Goal: Navigation & Orientation: Find specific page/section

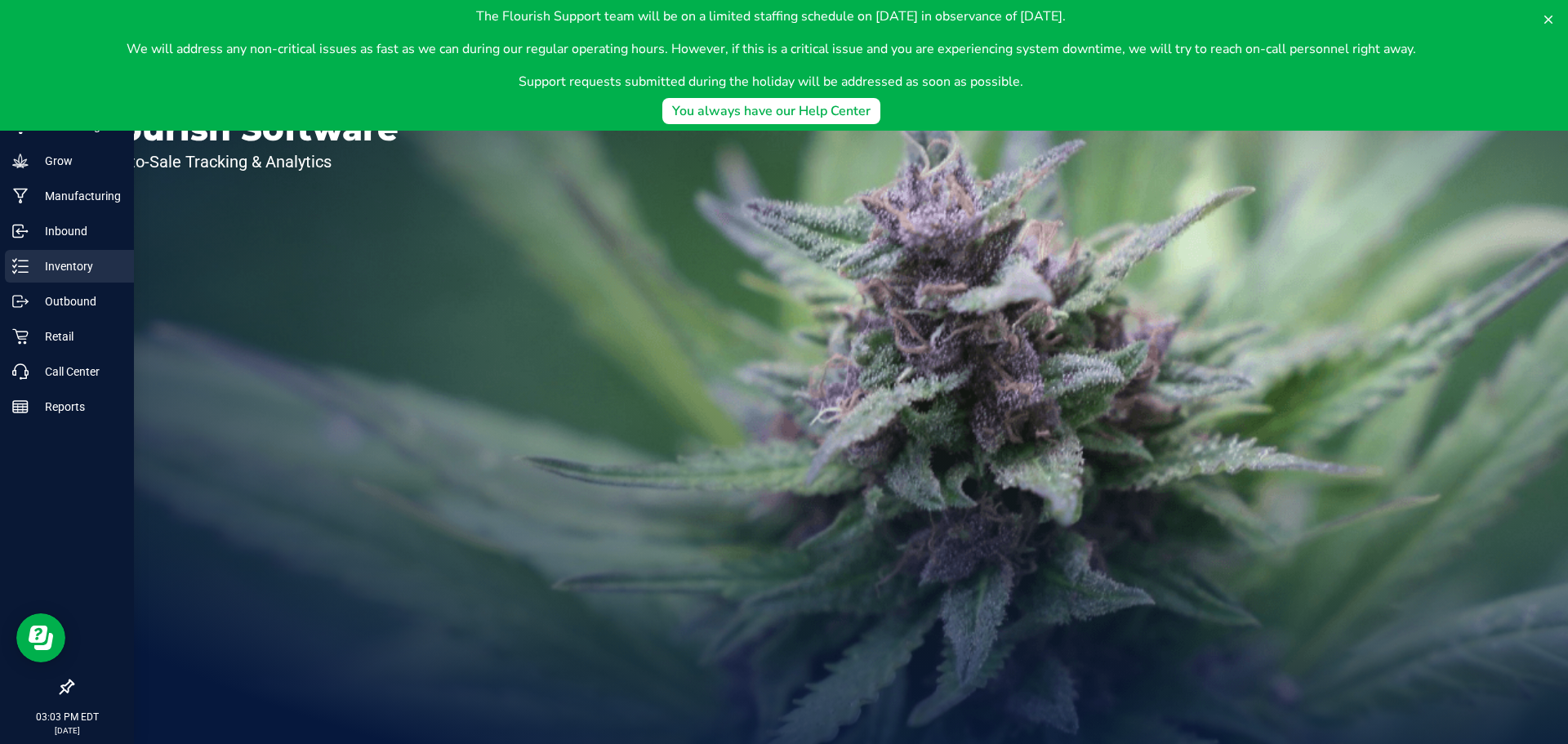
click at [10, 260] on div "Inventory" at bounding box center [69, 267] width 129 height 33
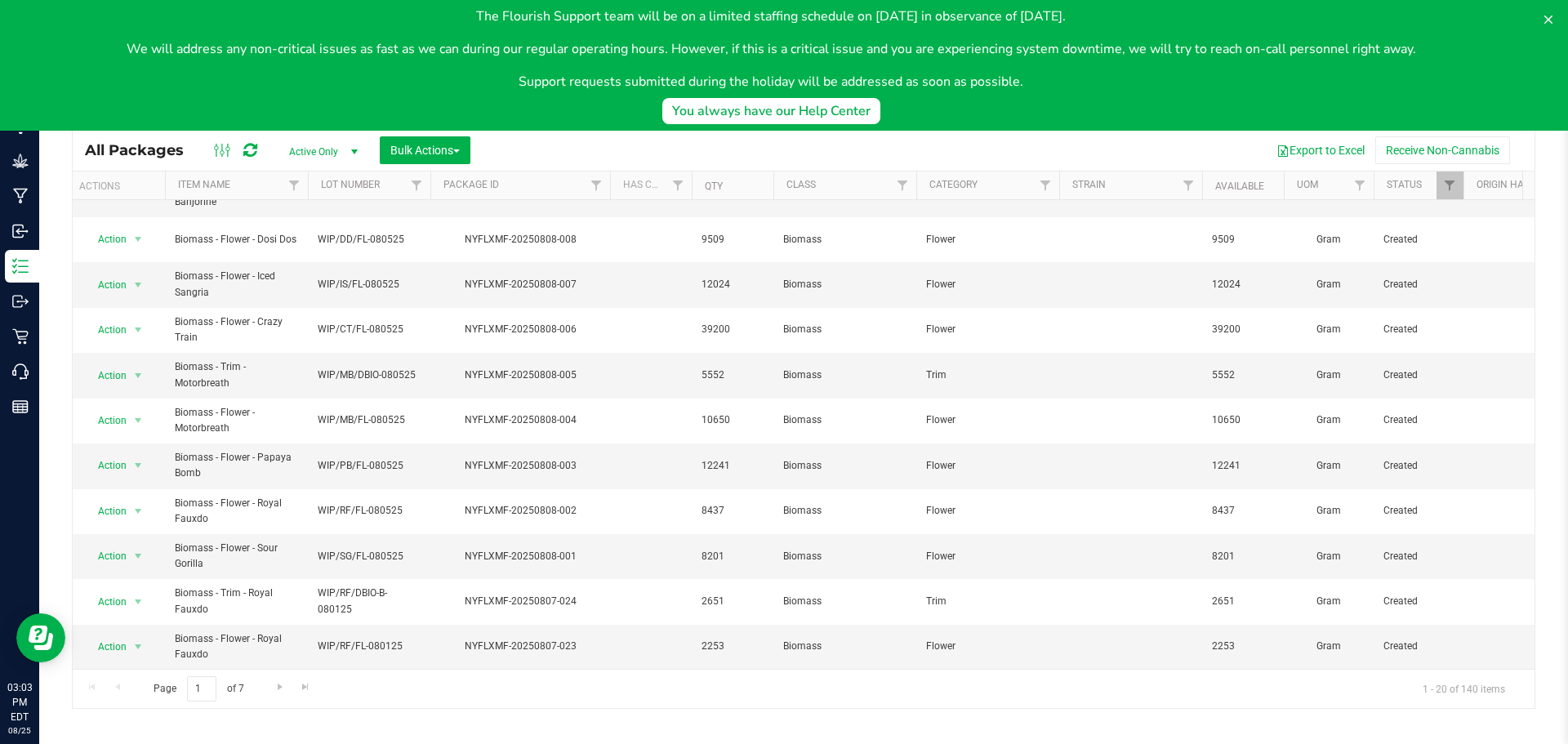
scroll to position [0, 5]
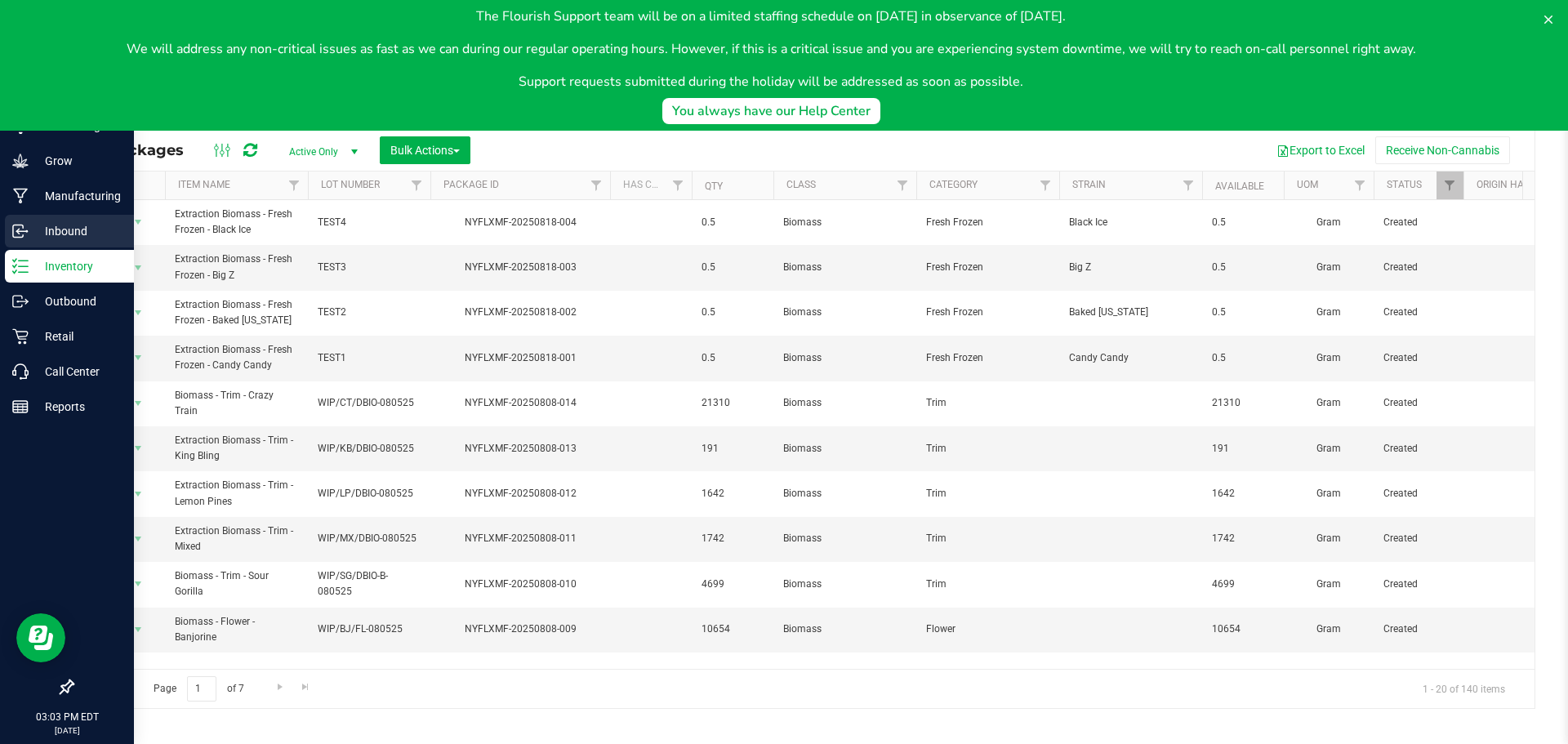
click at [82, 230] on p "Inbound" at bounding box center [77, 231] width 98 height 19
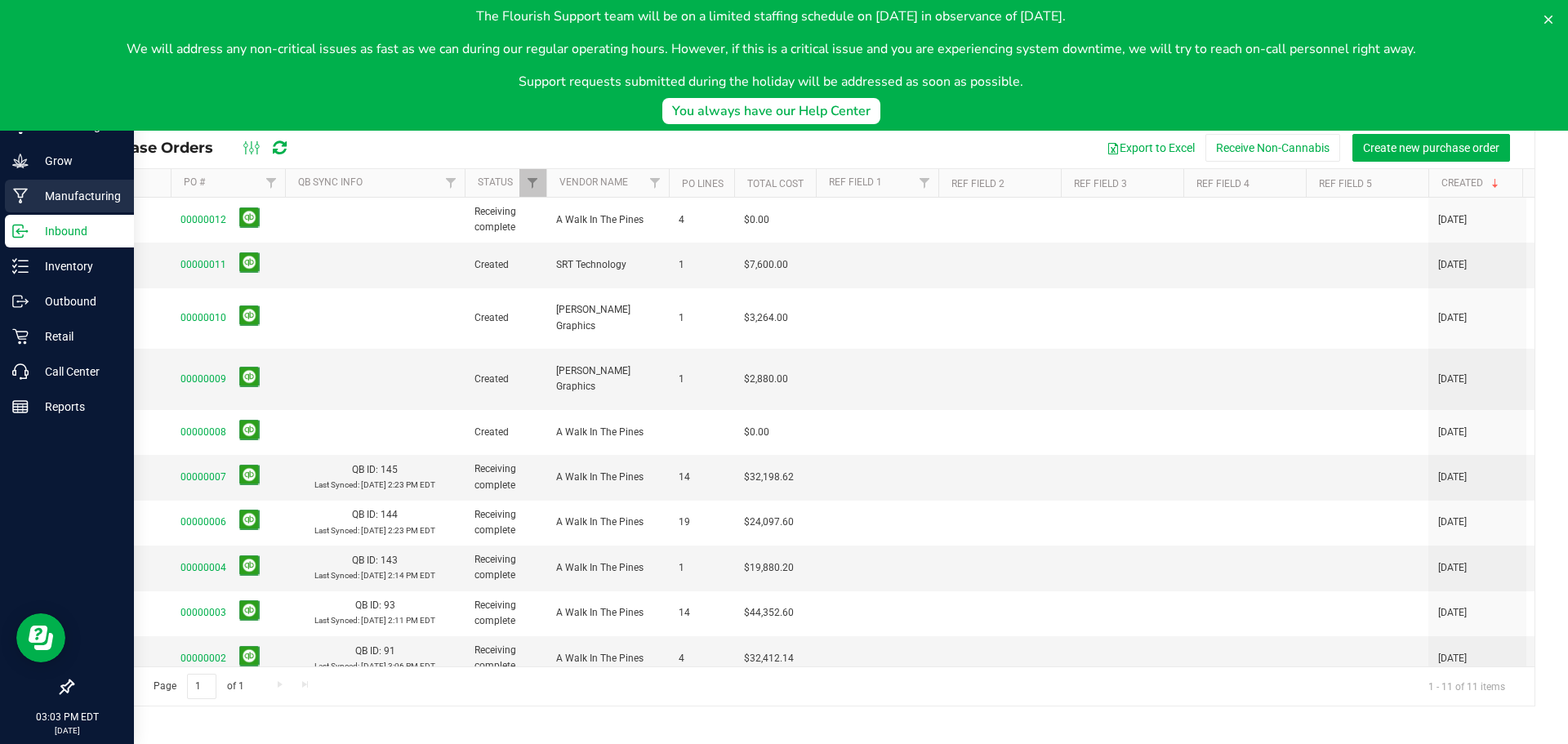
click at [64, 196] on p "Manufacturing" at bounding box center [77, 195] width 98 height 19
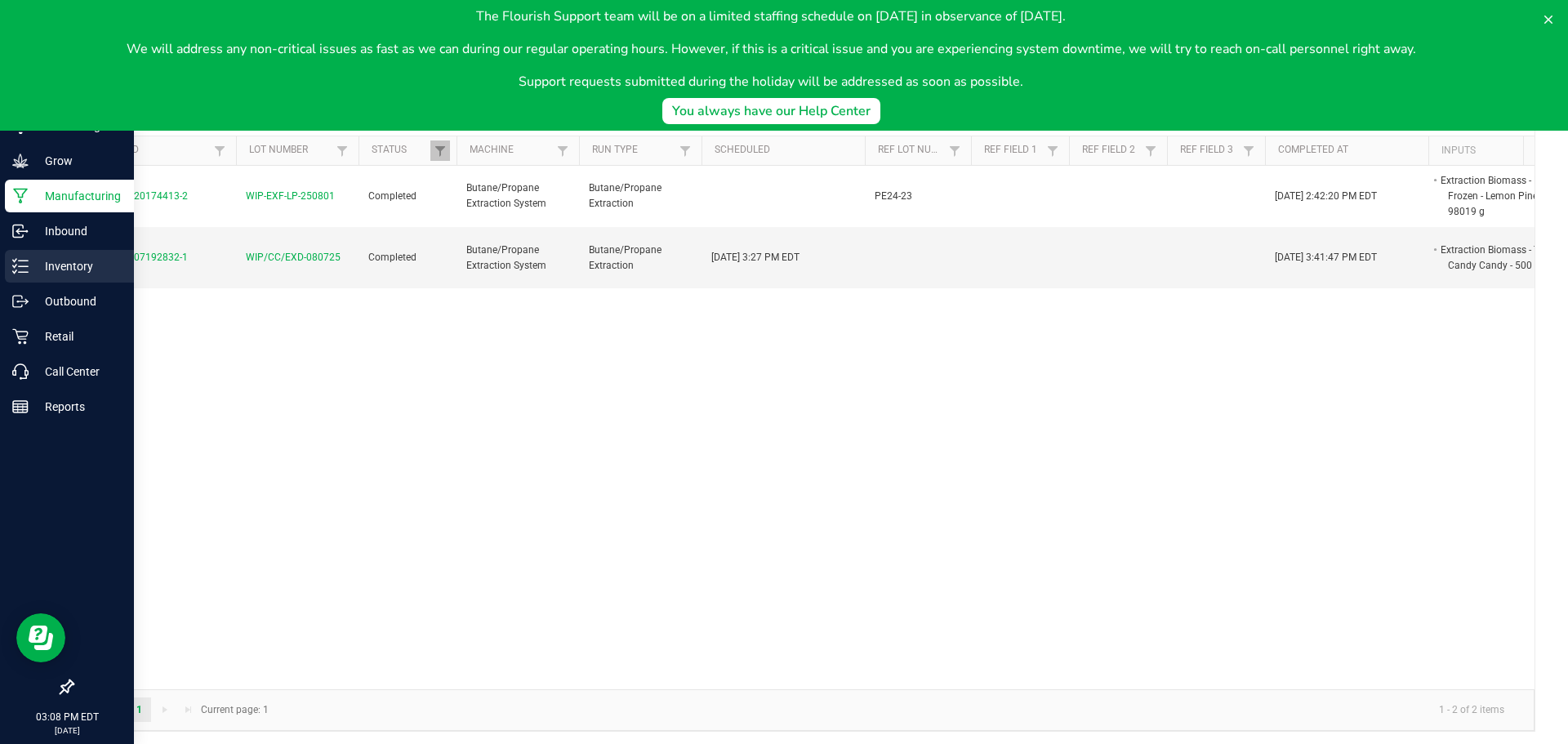
click at [69, 262] on p "Inventory" at bounding box center [77, 266] width 98 height 19
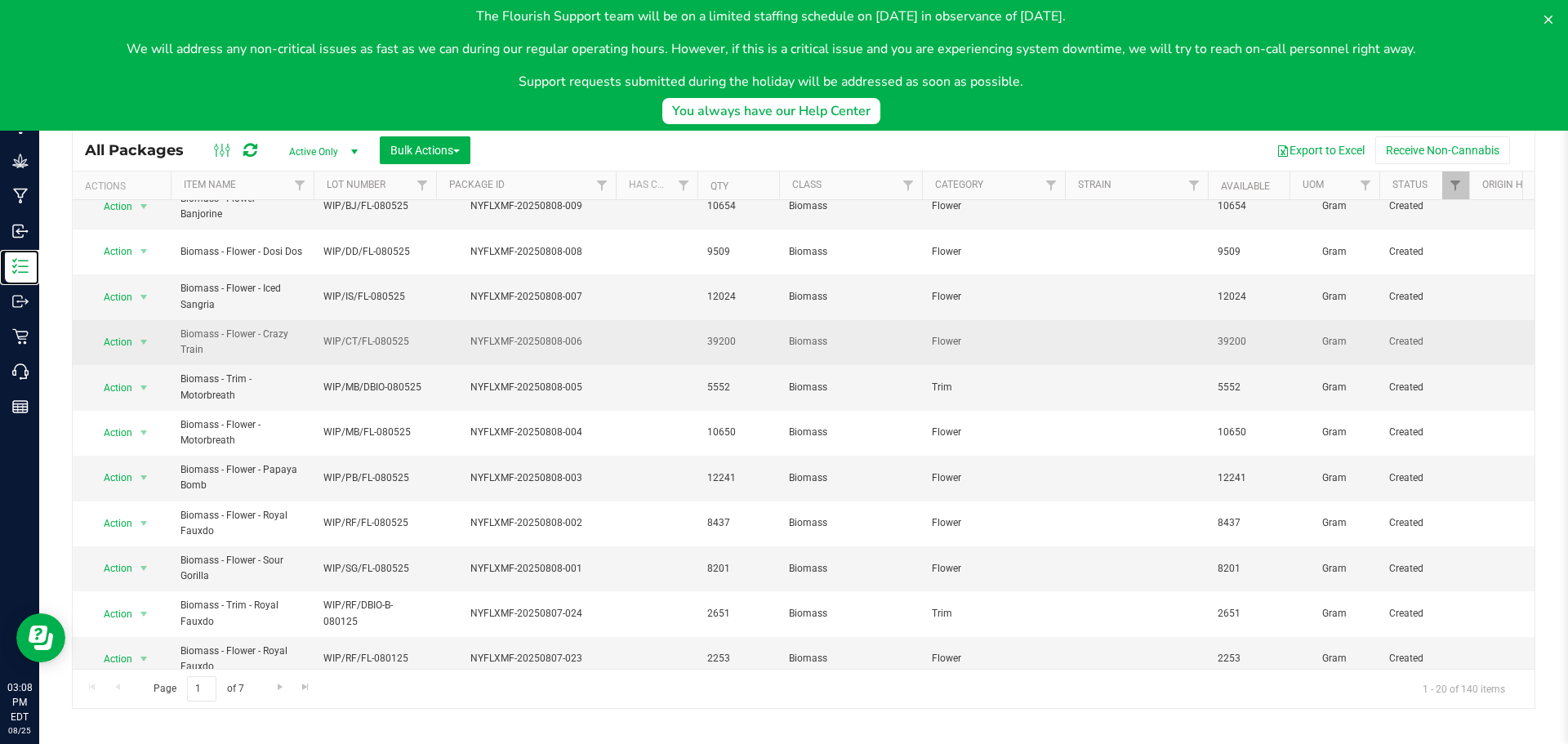
scroll to position [448, 0]
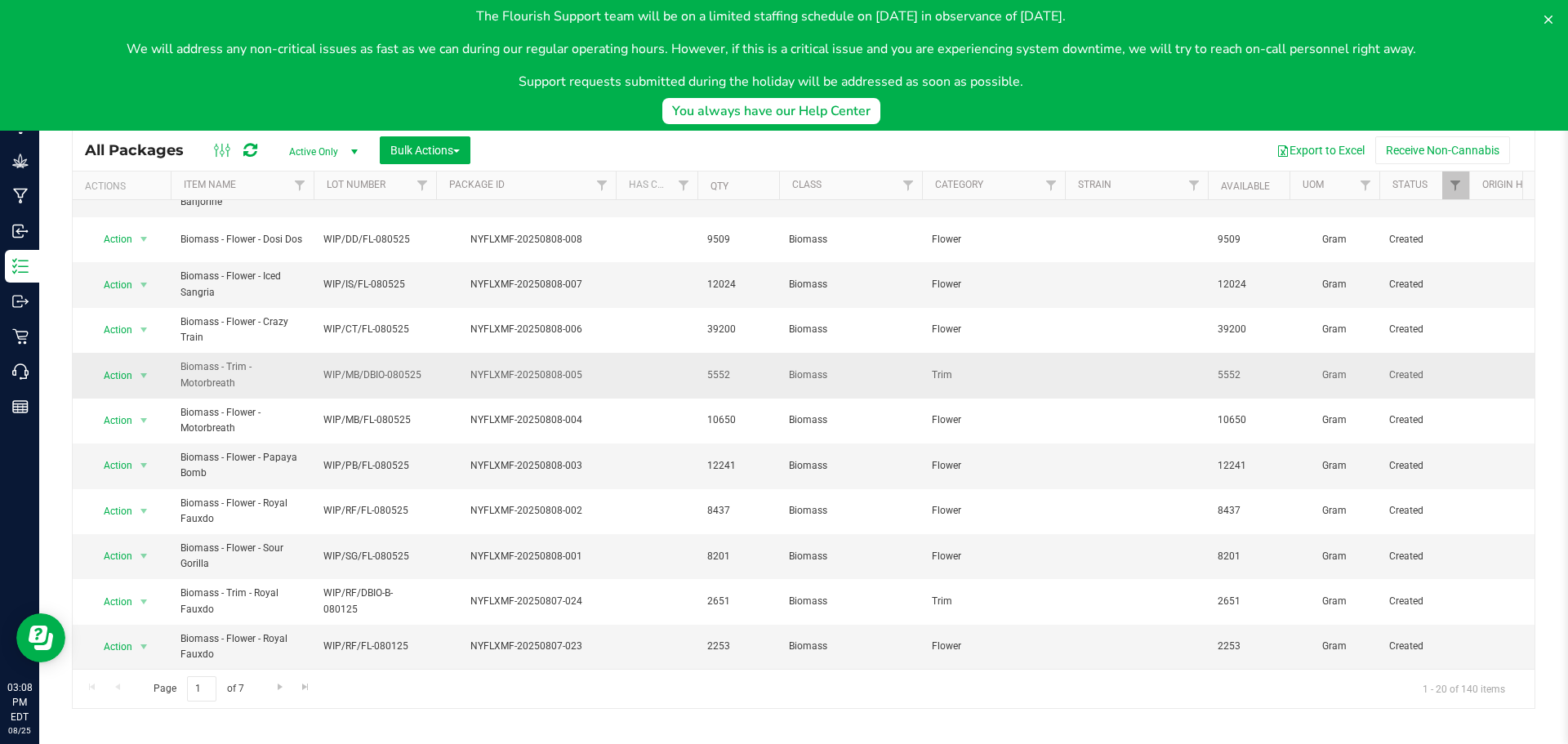
click at [365, 353] on td "WIP/MB/DBIO-080525" at bounding box center [375, 375] width 123 height 45
click at [371, 363] on input "WIP/MB/DBIO-080525" at bounding box center [370, 376] width 116 height 26
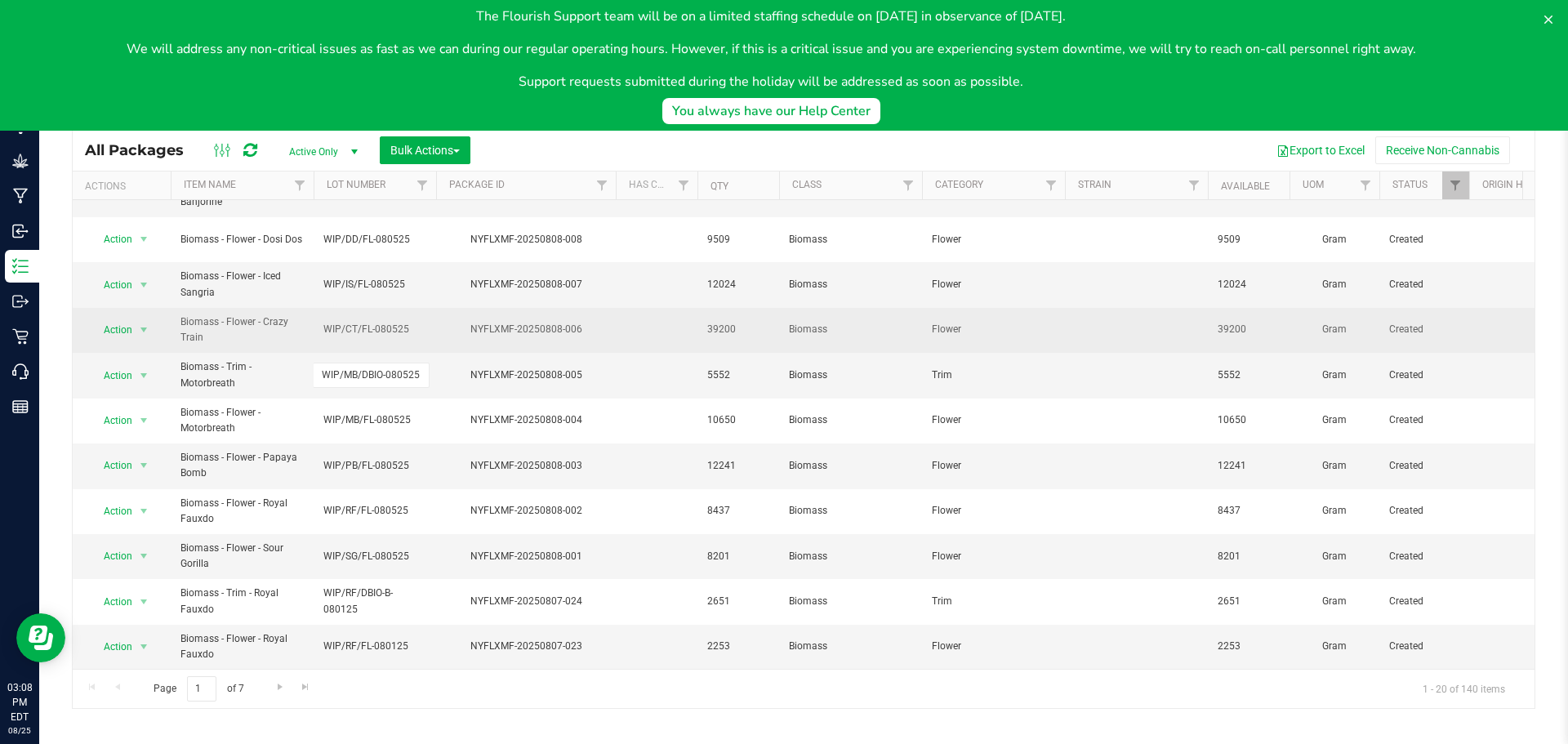
click at [386, 308] on td "WIP/CT/FL-080525" at bounding box center [375, 330] width 123 height 45
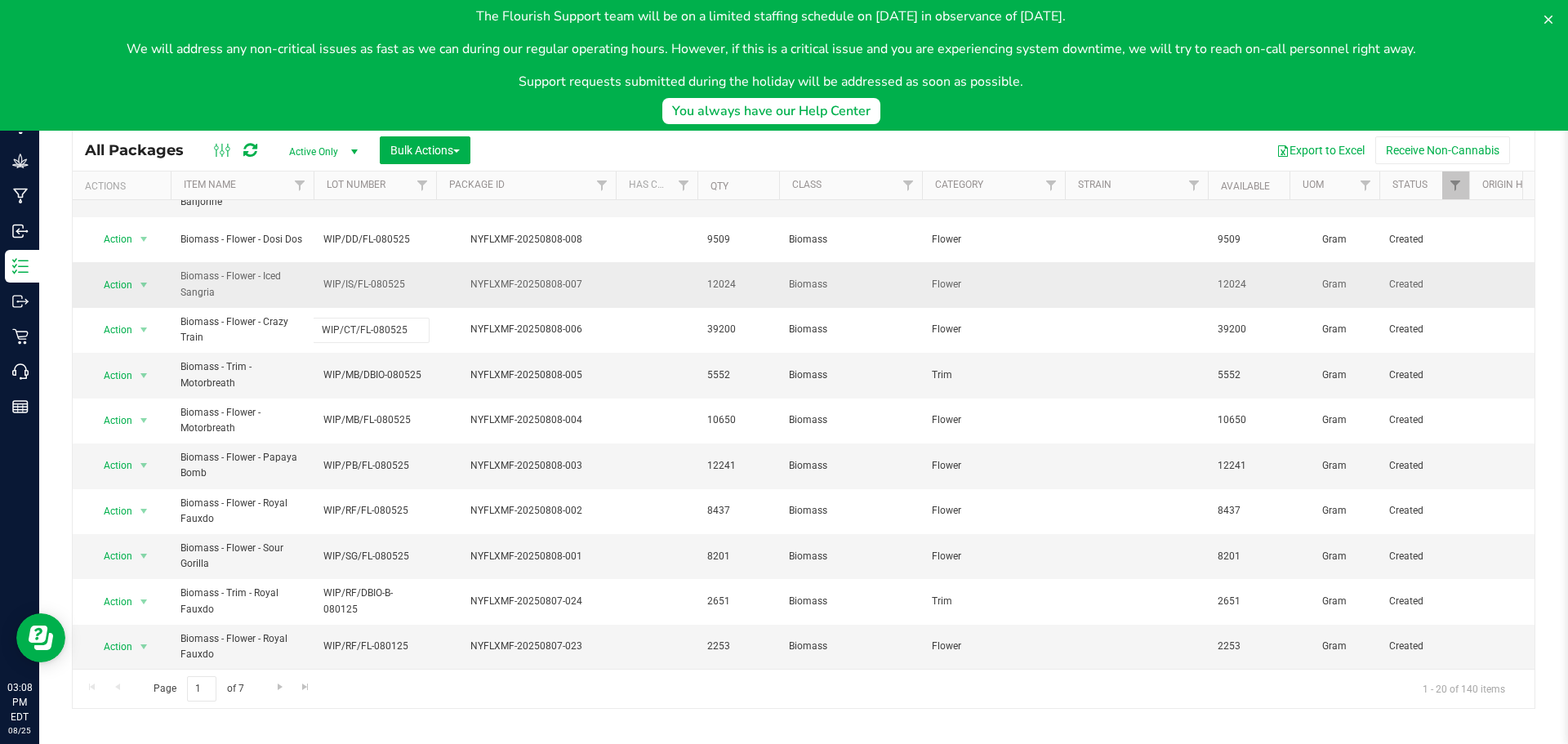
click at [376, 279] on span "WIP/IS/FL-080525" at bounding box center [375, 284] width 103 height 16
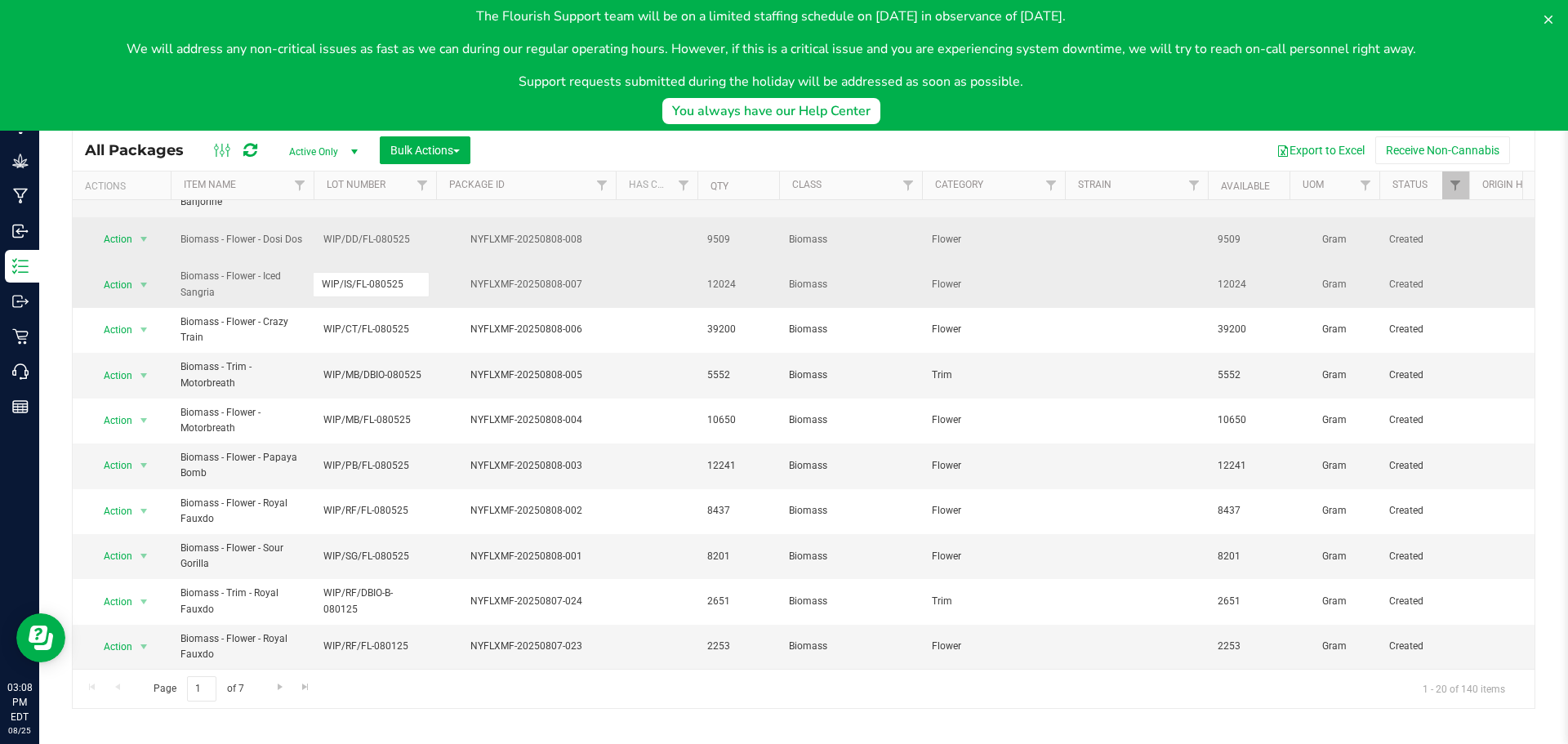
click at [381, 232] on span "WIP/DD/FL-080525" at bounding box center [375, 239] width 103 height 16
click at [436, 443] on td "NYFLXMF-20250808-003" at bounding box center [526, 465] width 180 height 45
click at [388, 232] on span "WIP/DD/FL-080525" at bounding box center [375, 239] width 103 height 16
click at [375, 277] on span "WIP/IS/FL-080525" at bounding box center [375, 284] width 103 height 16
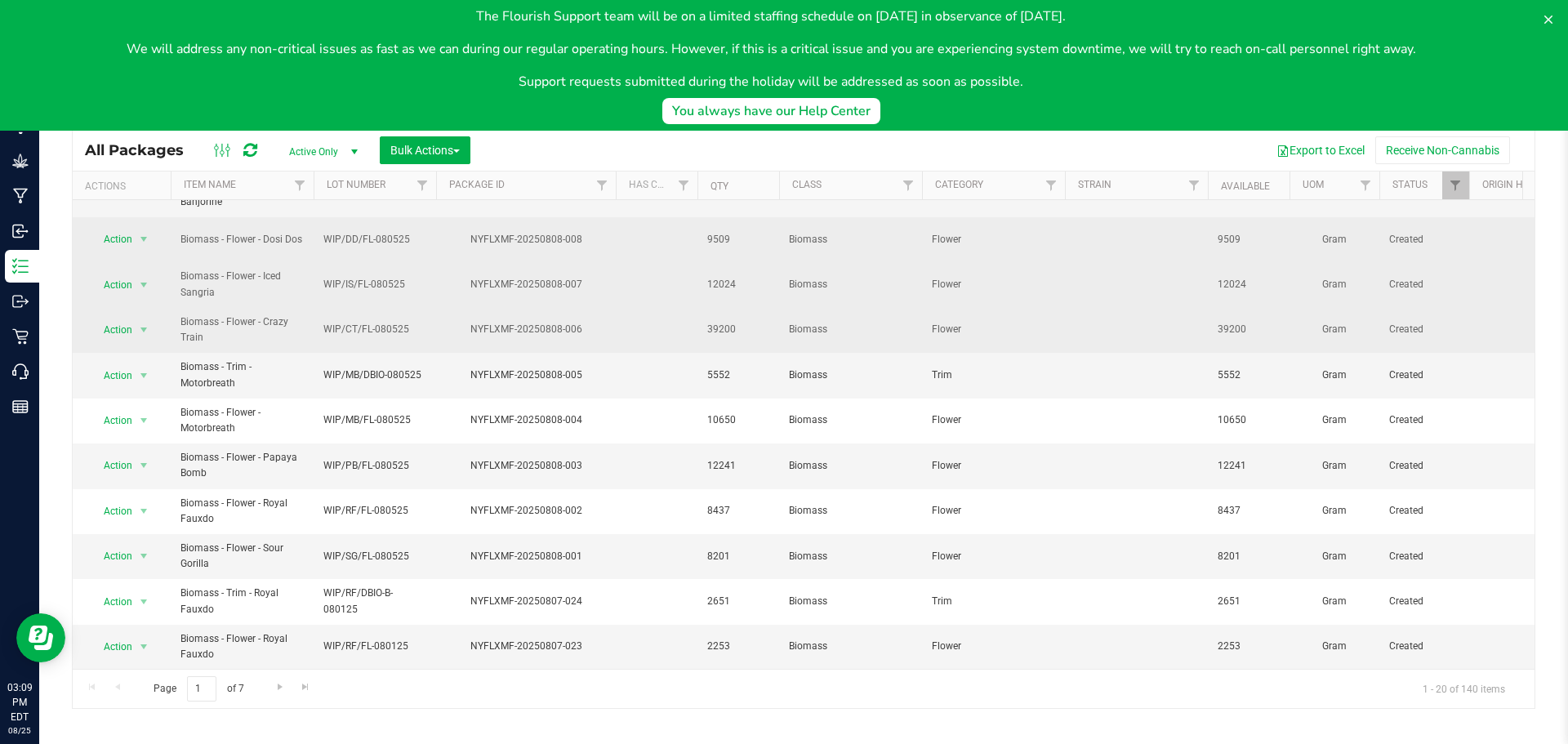
click at [380, 322] on span "WIP/CT/FL-080525" at bounding box center [375, 329] width 103 height 16
click at [378, 369] on span "WIP/MB/DBIO-080525" at bounding box center [375, 375] width 103 height 16
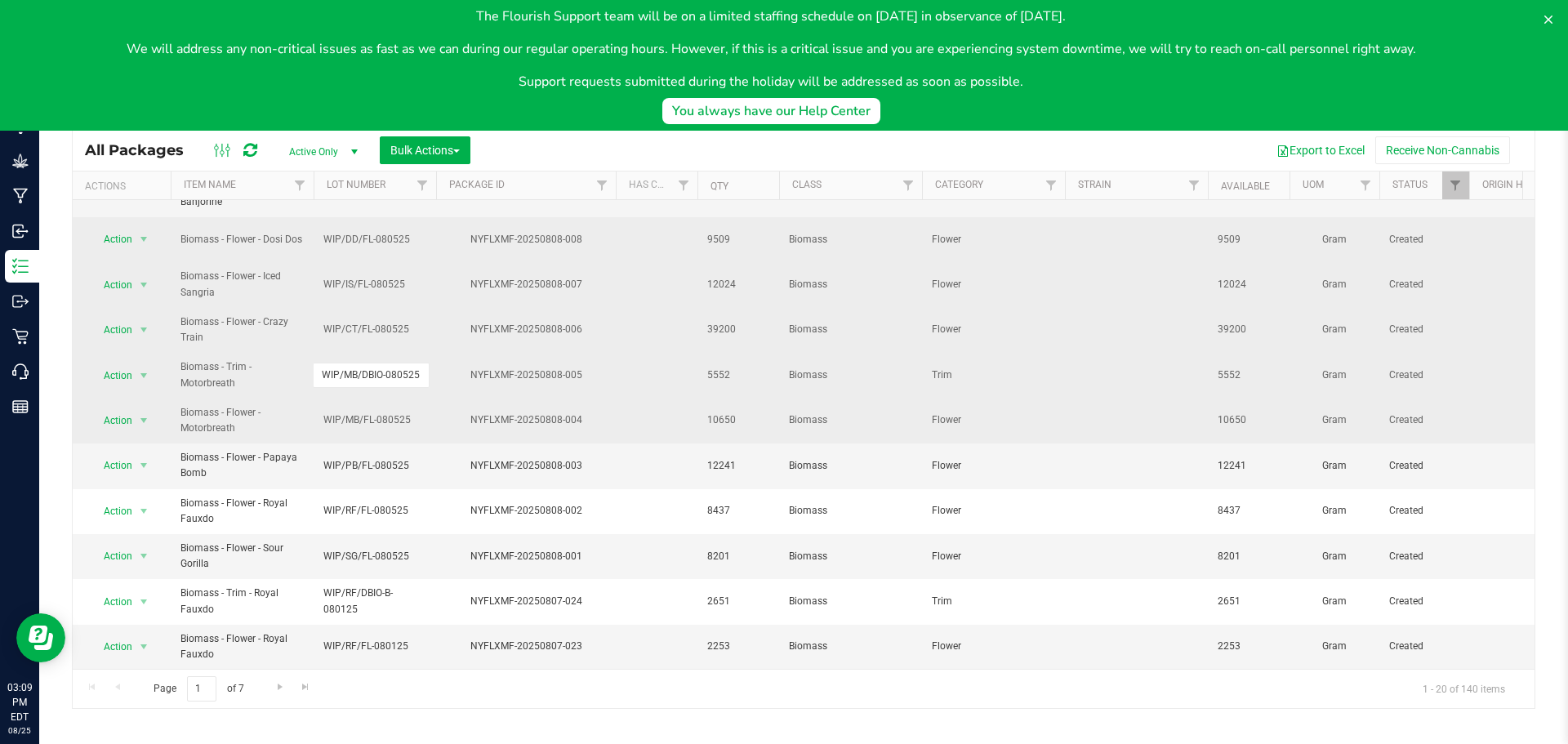
click at [382, 412] on span "WIP/MB/FL-080525" at bounding box center [375, 420] width 103 height 16
click at [488, 412] on div "NYFLXMF-20250808-004" at bounding box center [525, 420] width 184 height 16
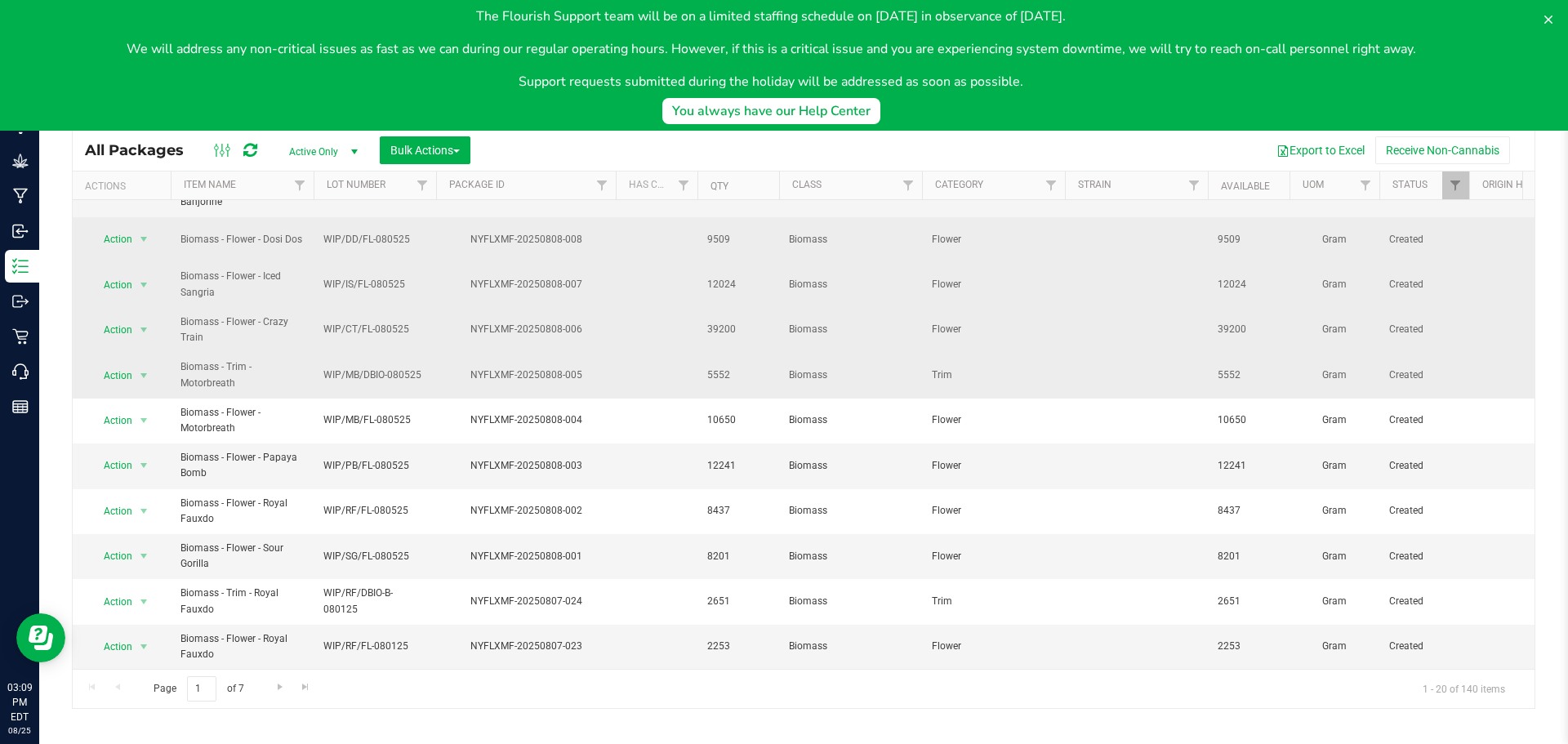
click at [508, 367] on div "NYFLXMF-20250808-005" at bounding box center [525, 375] width 184 height 16
click at [511, 322] on div "NYFLXMF-20250808-006" at bounding box center [525, 329] width 184 height 16
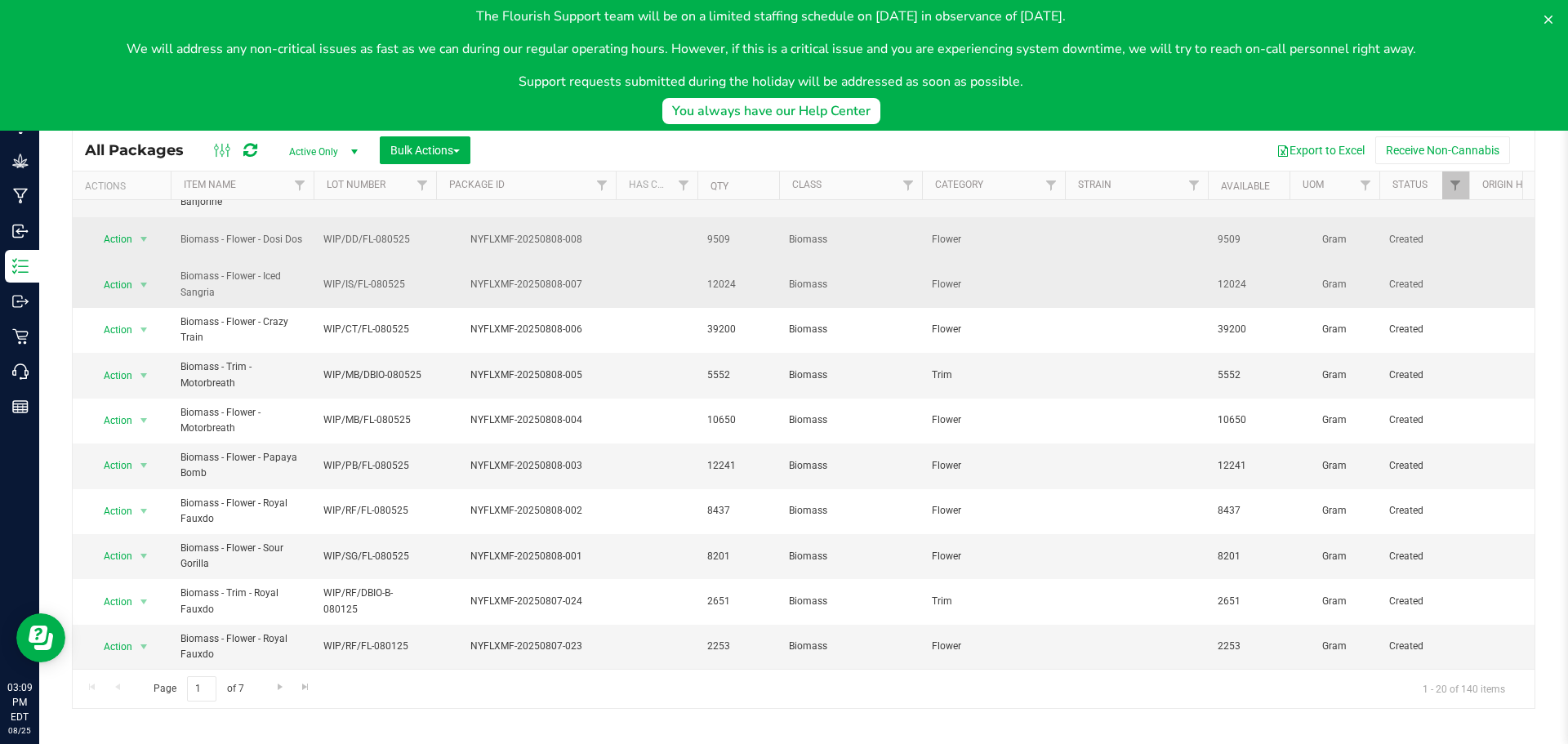
click at [512, 278] on div "NYFLXMF-20250808-007" at bounding box center [525, 284] width 184 height 16
click at [506, 232] on div "NYFLXMF-20250808-008" at bounding box center [525, 239] width 184 height 16
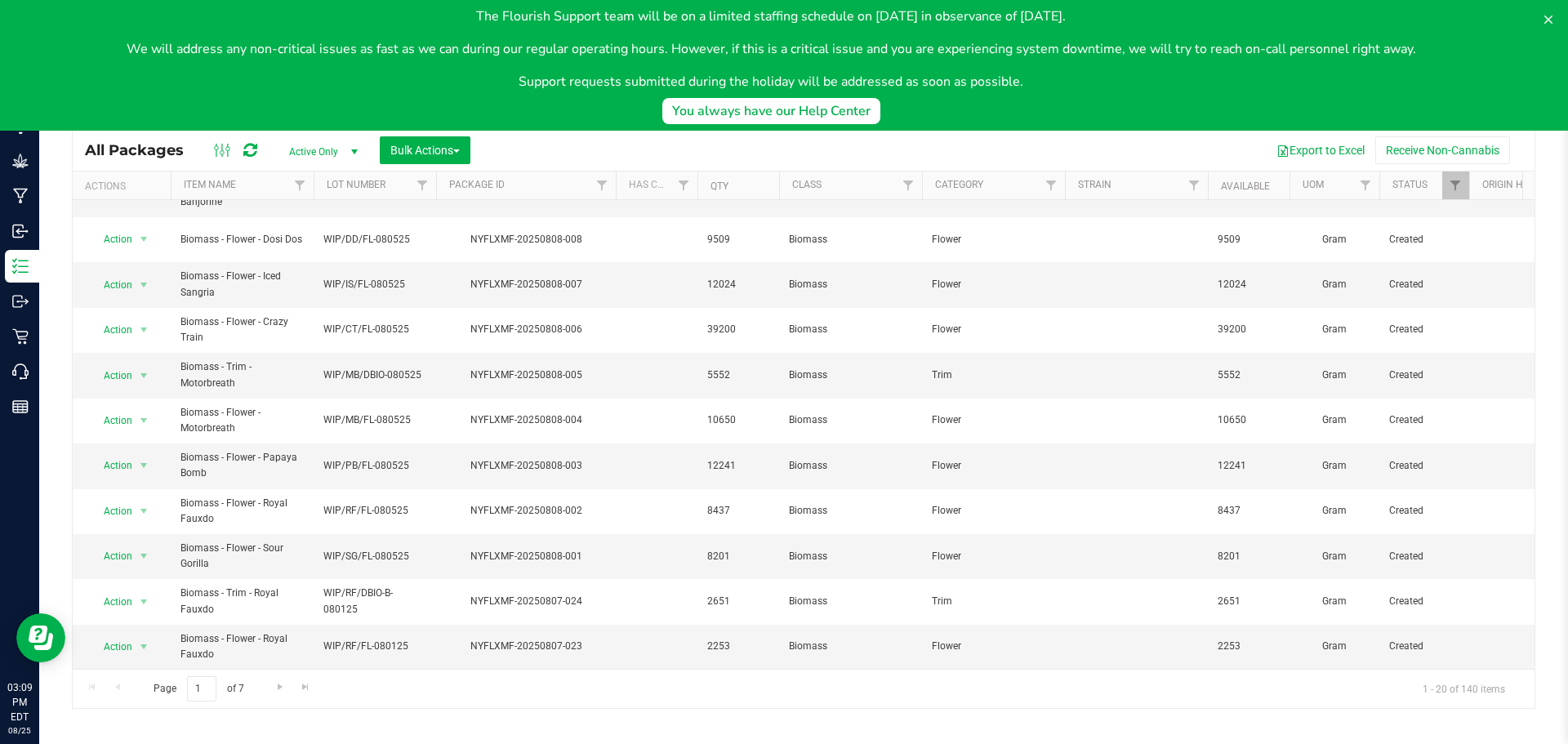
click at [391, 232] on span "WIP/DD/FL-080525" at bounding box center [375, 239] width 103 height 16
click at [399, 277] on span "WIP/IS/FL-080525" at bounding box center [375, 284] width 103 height 16
click at [397, 458] on span "WIP/PB/FL-080525" at bounding box center [375, 465] width 103 height 16
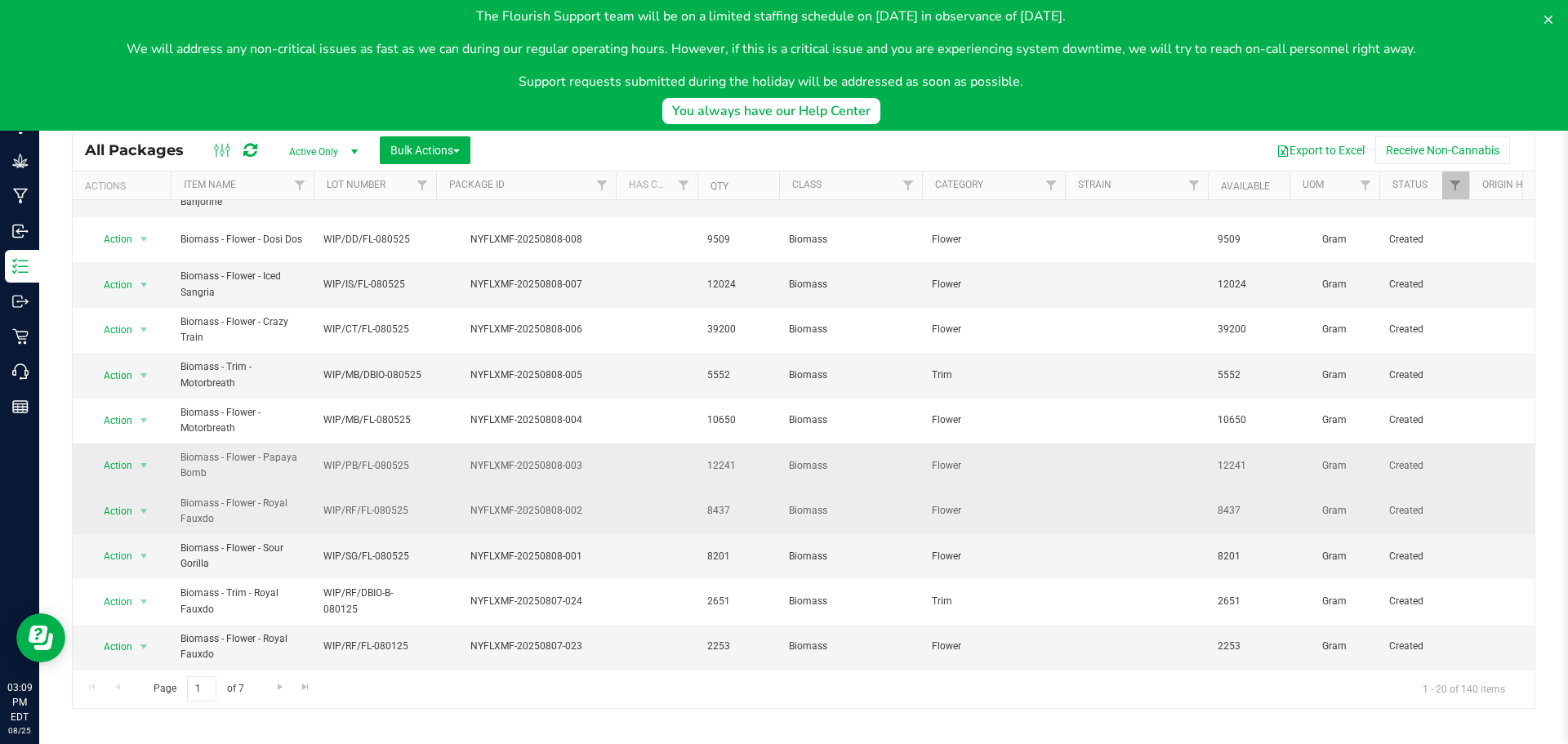
click at [423, 509] on td "WIP/RF/FL-080525" at bounding box center [375, 511] width 123 height 45
click at [455, 503] on div "NYFLXMF-20250808-002" at bounding box center [525, 510] width 184 height 16
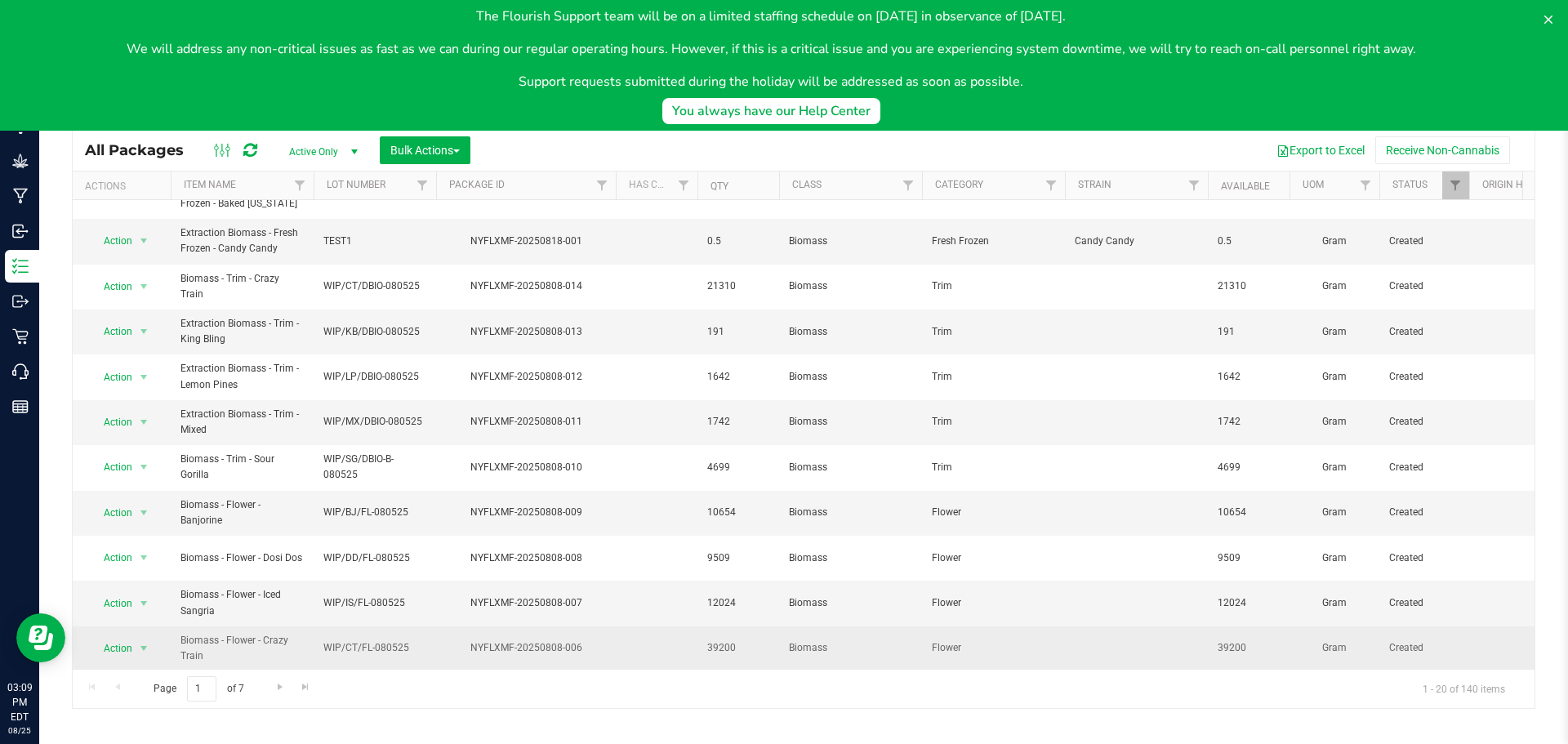
scroll to position [0, 0]
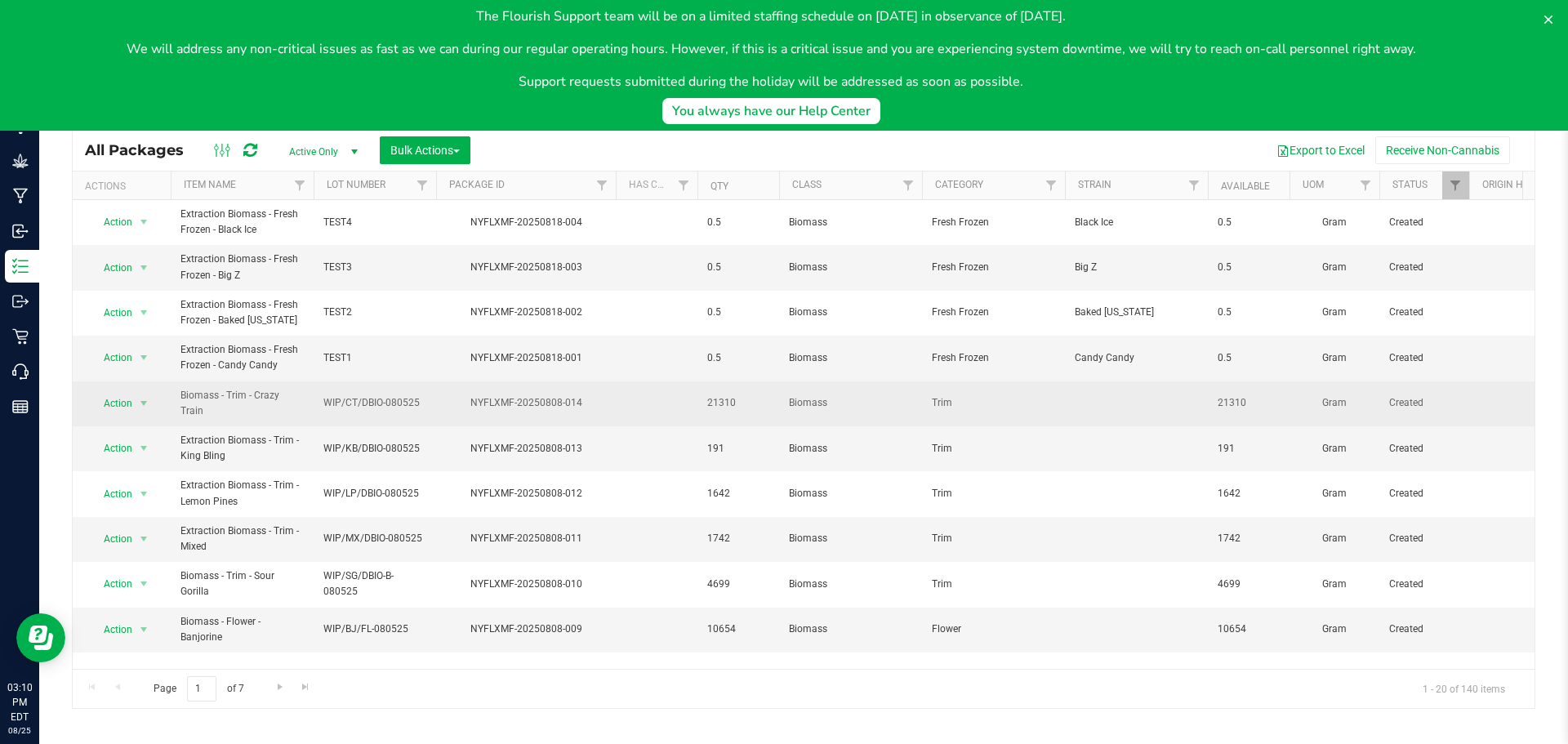
click at [395, 402] on span "WIP/CT/DBIO-080525" at bounding box center [375, 402] width 103 height 16
click at [391, 443] on span "WIP/KB/DBIO-080525" at bounding box center [375, 448] width 103 height 16
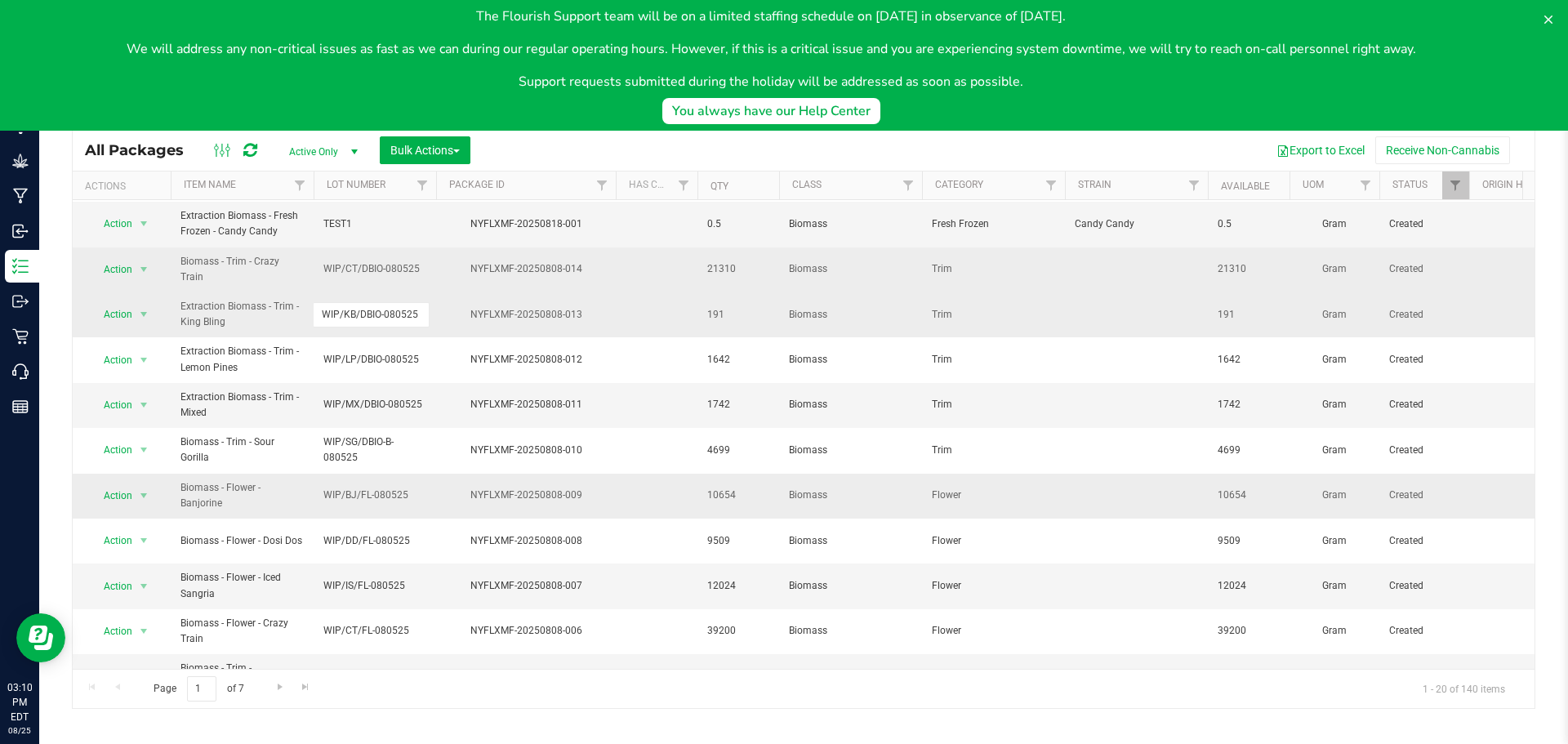
scroll to position [163, 0]
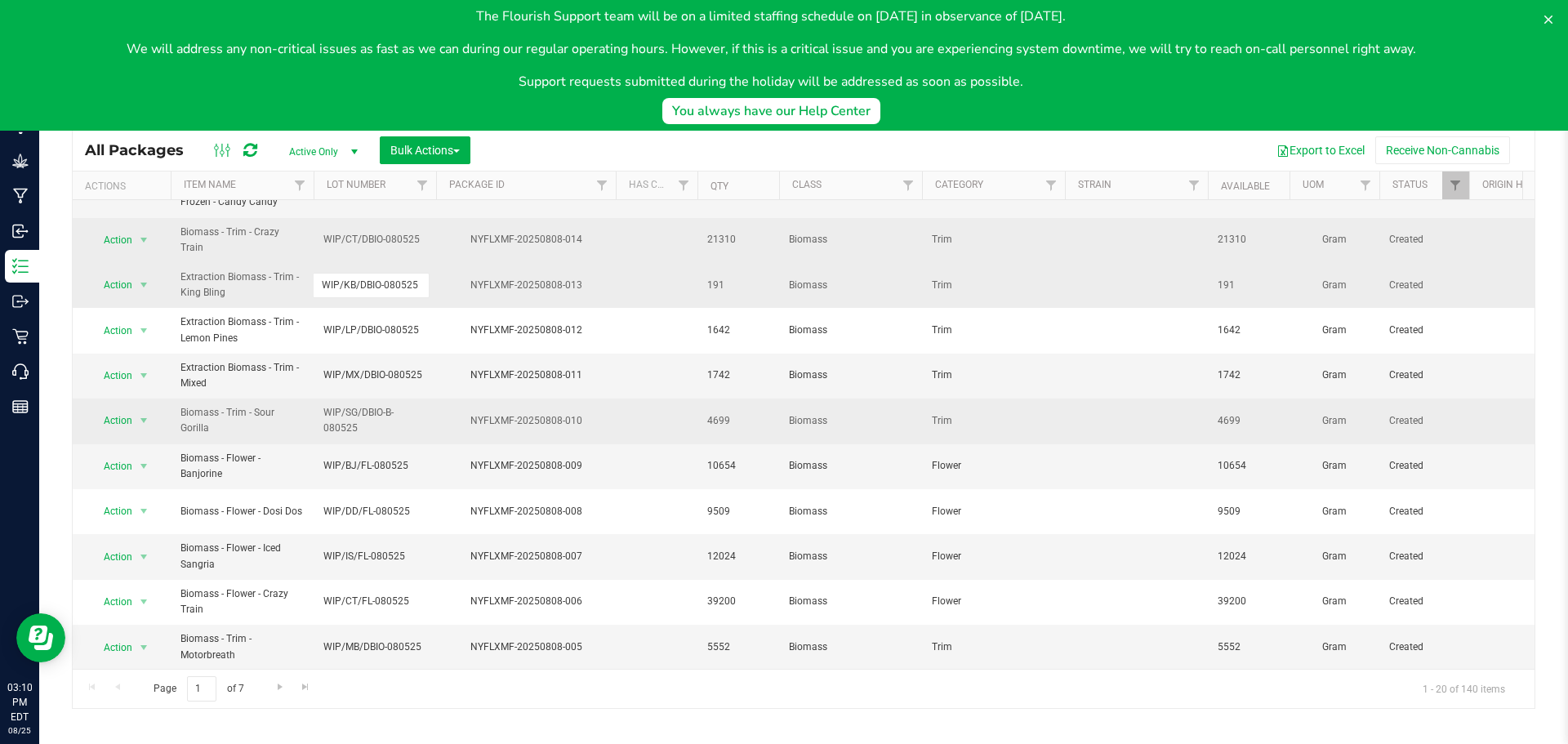
click at [371, 439] on td "WIP/SG/DBIO-B-080525" at bounding box center [375, 421] width 123 height 45
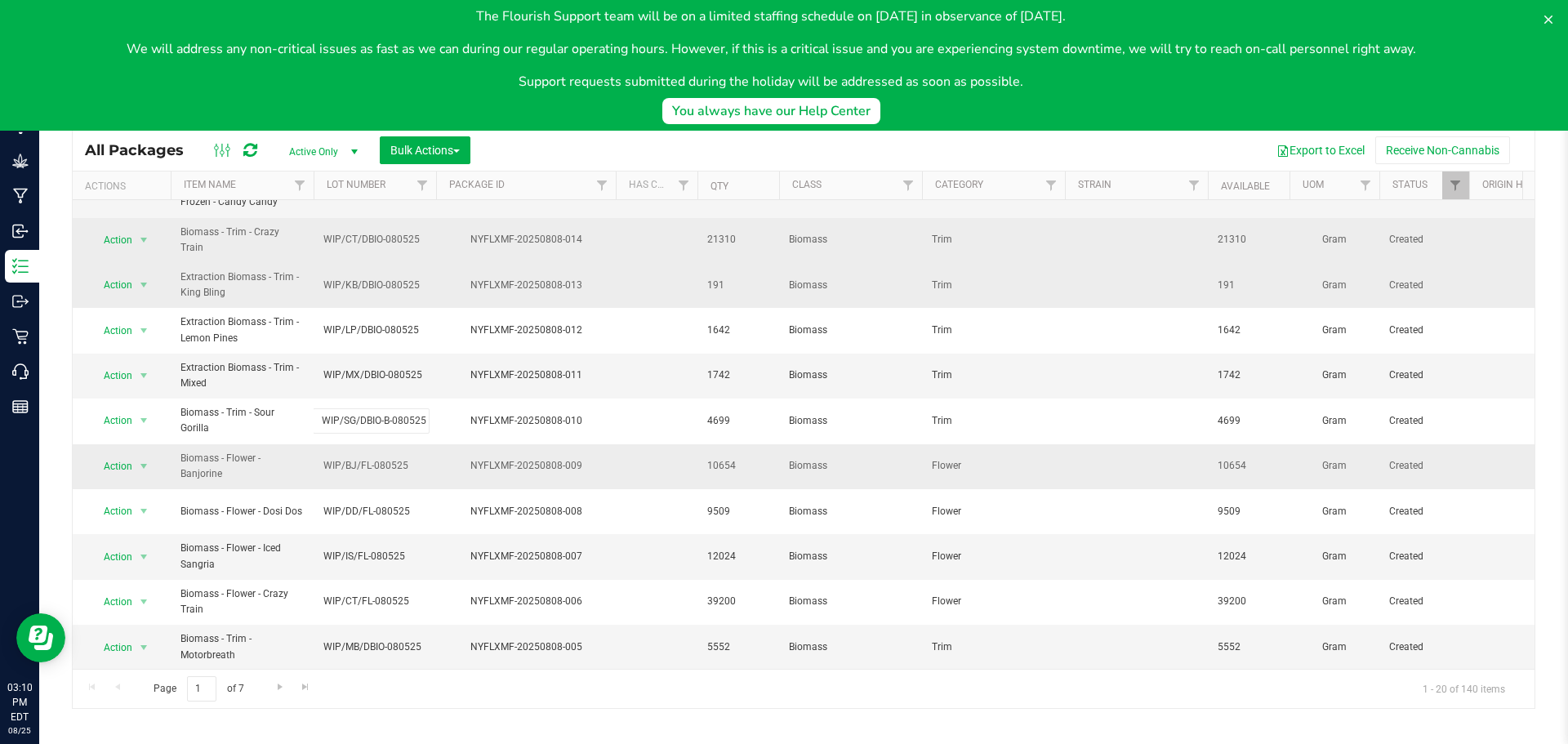
click at [392, 448] on td "WIP/BJ/FL-080525" at bounding box center [375, 466] width 123 height 45
click at [601, 146] on div "Export to Excel Receive Non-Cannabis" at bounding box center [1002, 150] width 1040 height 27
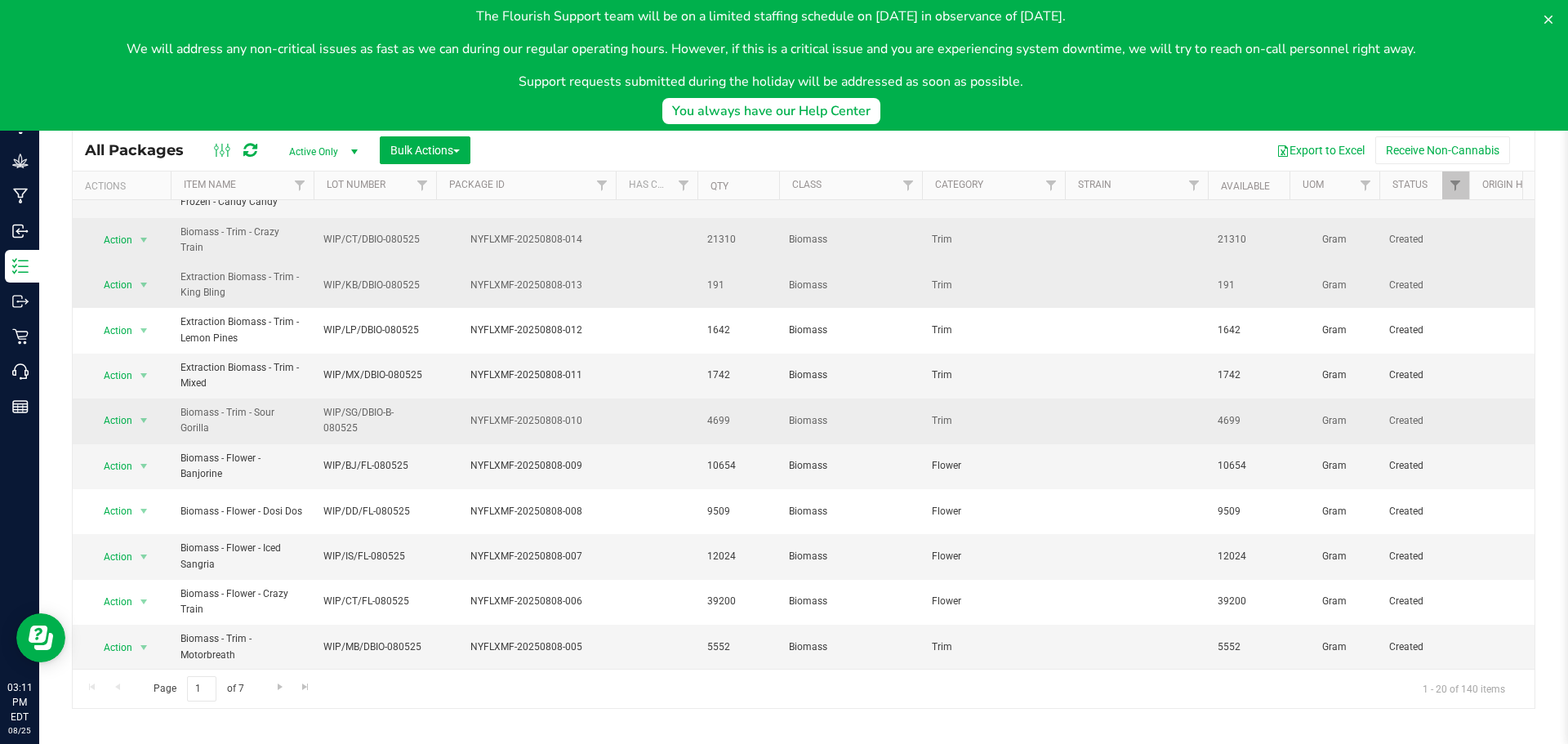
click at [383, 413] on span "WIP/SG/DBIO-B-080525" at bounding box center [375, 421] width 103 height 31
click at [388, 377] on span "WIP/MX/DBIO-080525" at bounding box center [375, 375] width 103 height 16
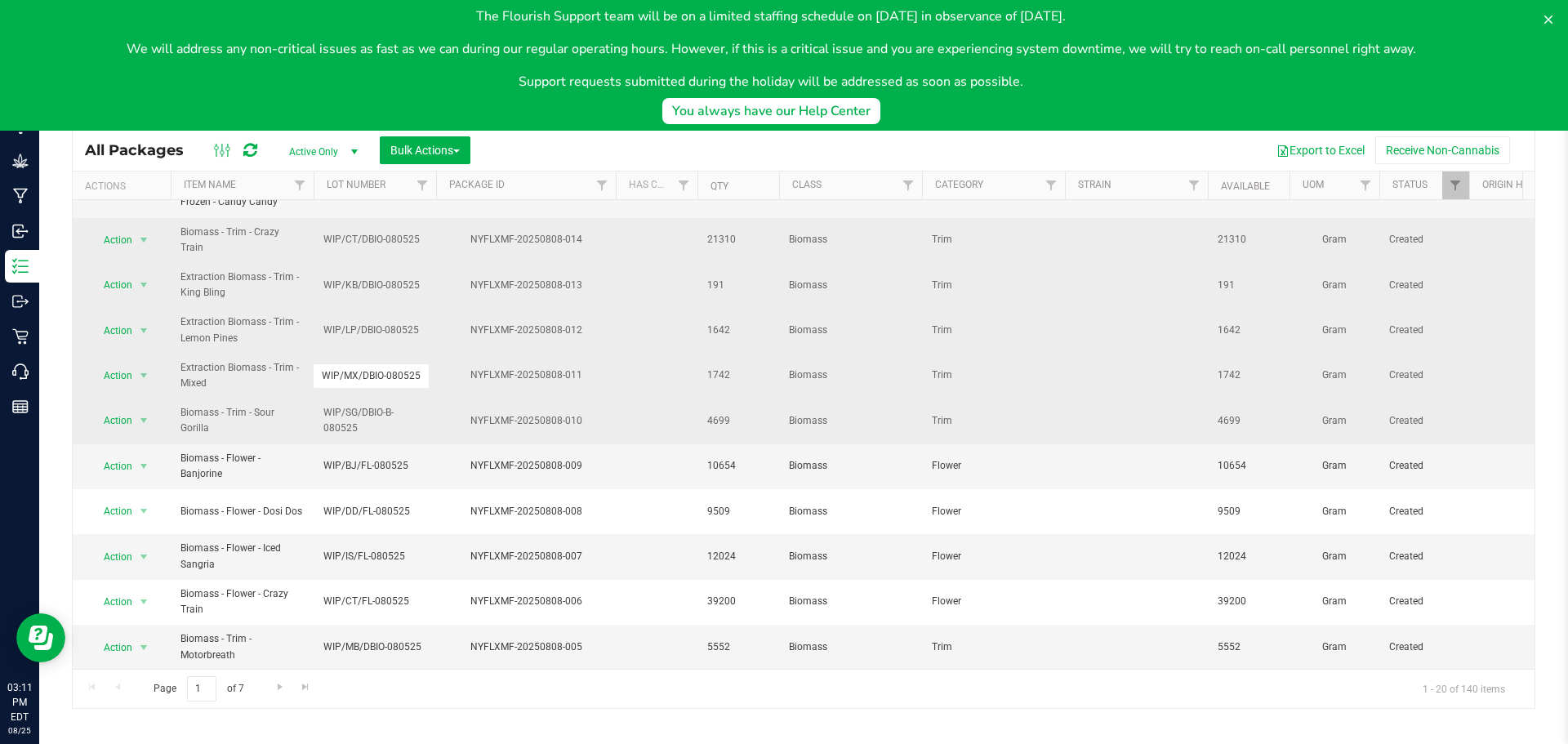
click at [404, 323] on span "WIP/LP/DBIO-080525" at bounding box center [375, 330] width 103 height 16
click at [405, 279] on span "WIP/KB/DBIO-080525" at bounding box center [375, 285] width 103 height 16
click at [369, 414] on span "WIP/SG/DBIO-B-080525" at bounding box center [375, 421] width 103 height 31
click at [394, 513] on span "WIP/DD/FL-080525" at bounding box center [375, 511] width 103 height 16
click at [378, 563] on span "WIP/IS/FL-080525" at bounding box center [375, 556] width 103 height 16
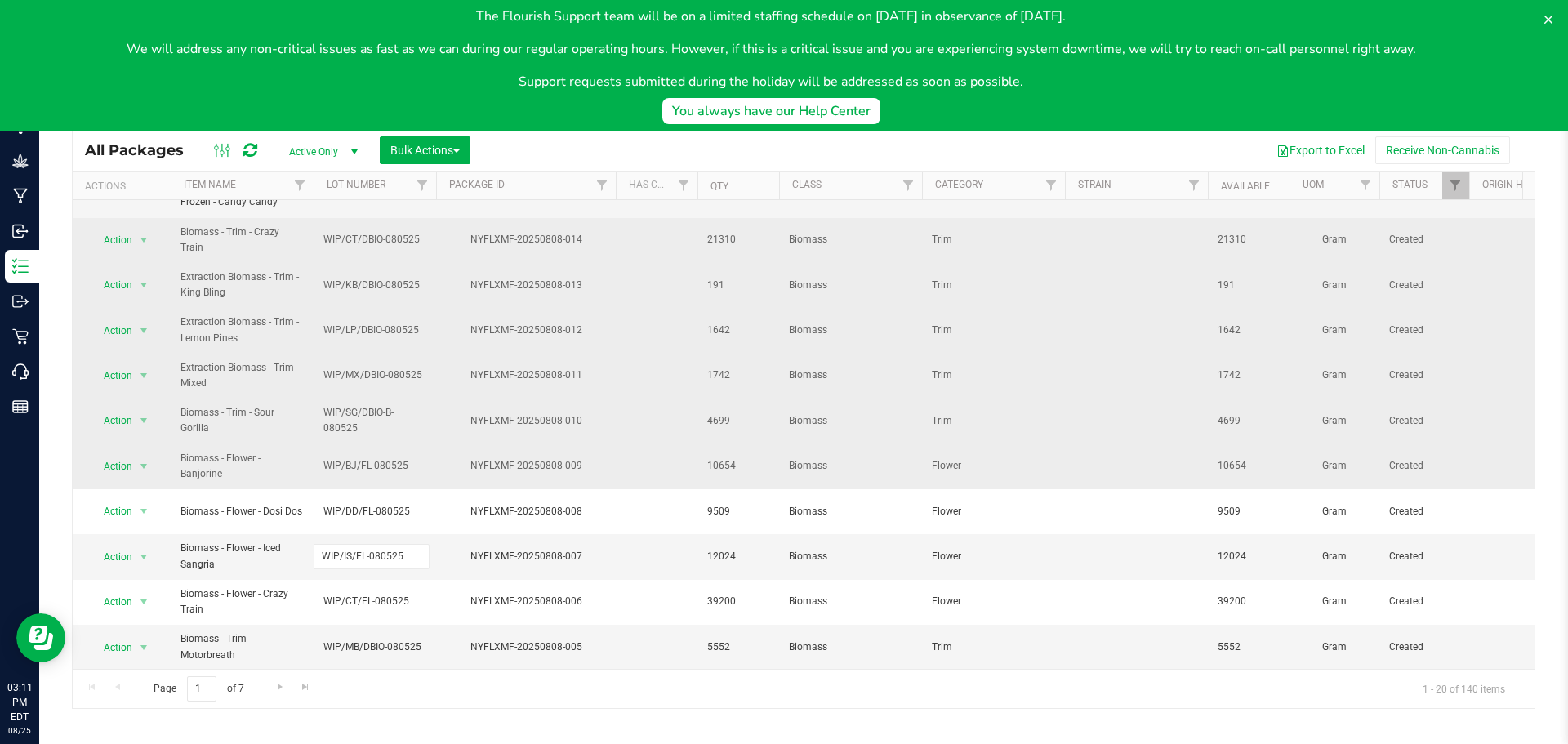
click at [387, 465] on span "WIP/BJ/FL-080525" at bounding box center [375, 465] width 103 height 16
click at [751, 147] on div "Export to Excel Receive Non-Cannabis" at bounding box center [1002, 150] width 1040 height 27
